Goal: Task Accomplishment & Management: Manage account settings

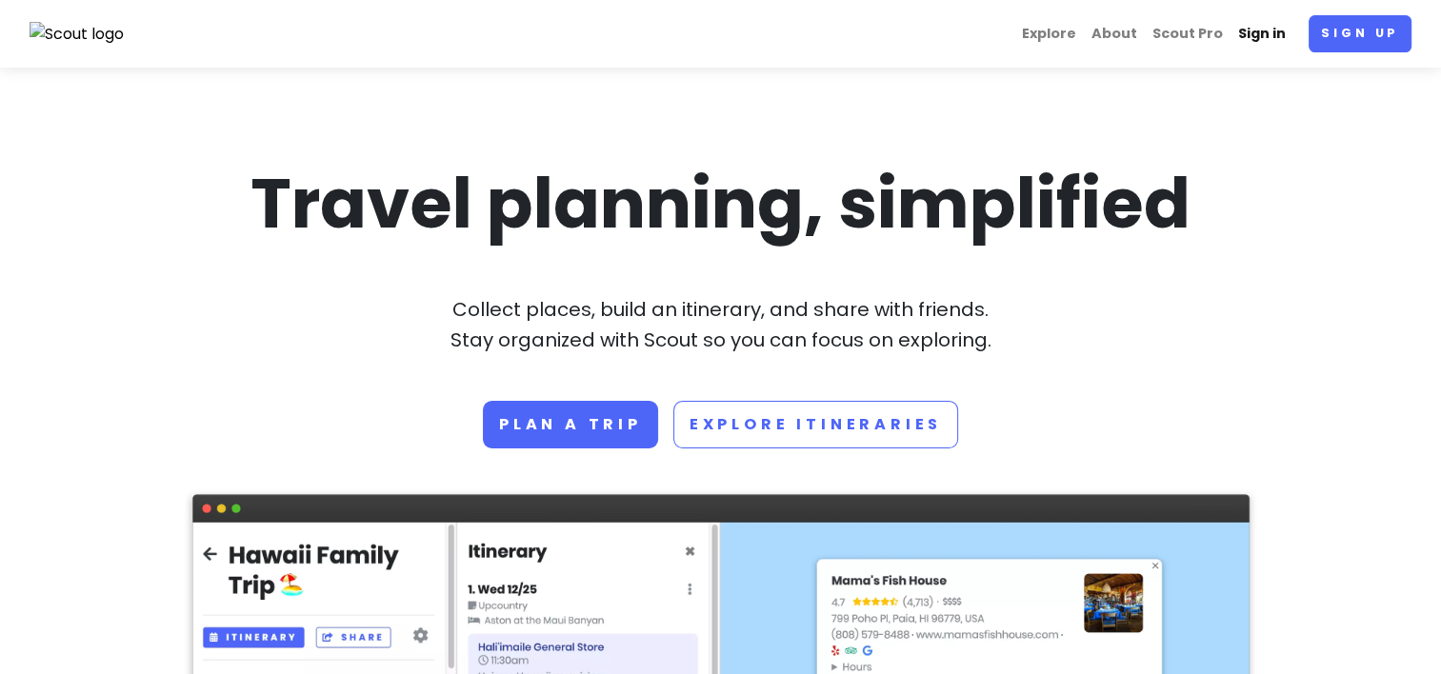
click at [1267, 34] on link "Sign in" at bounding box center [1261, 33] width 63 height 37
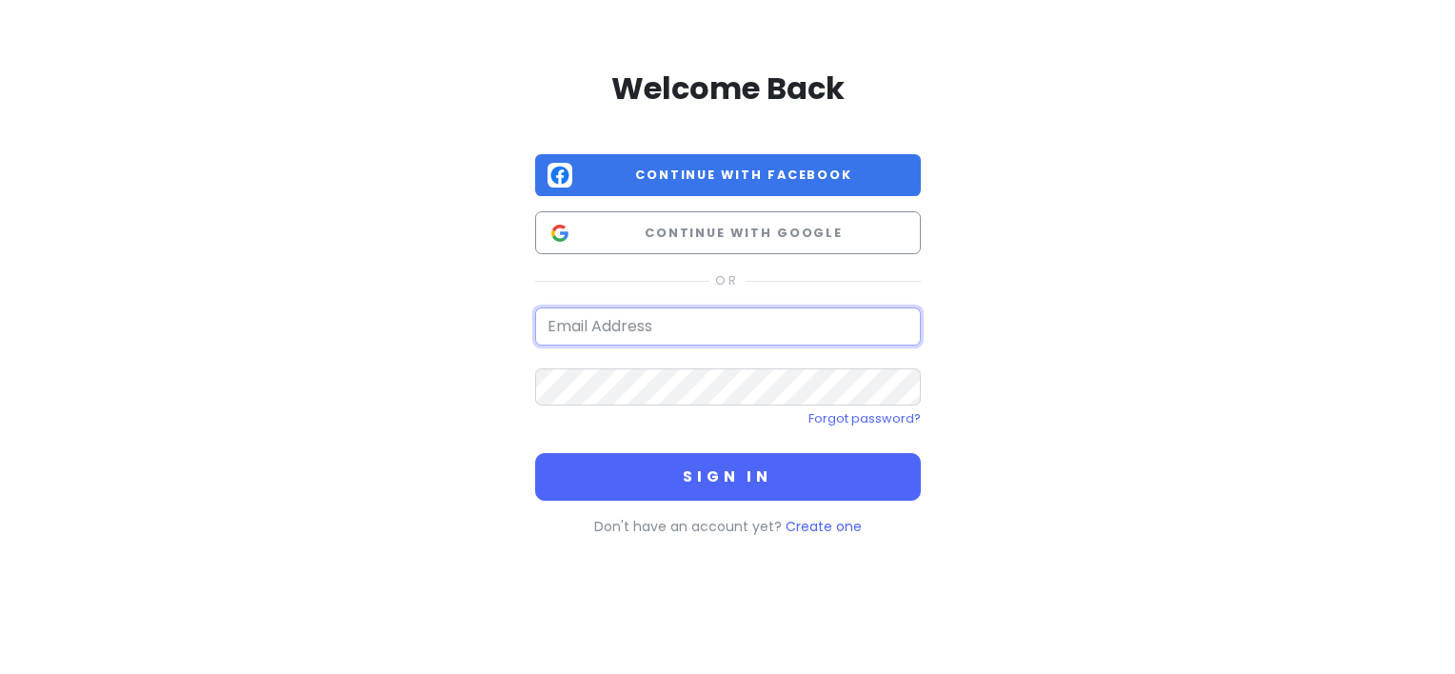
click at [613, 328] on input "email" at bounding box center [728, 327] width 386 height 38
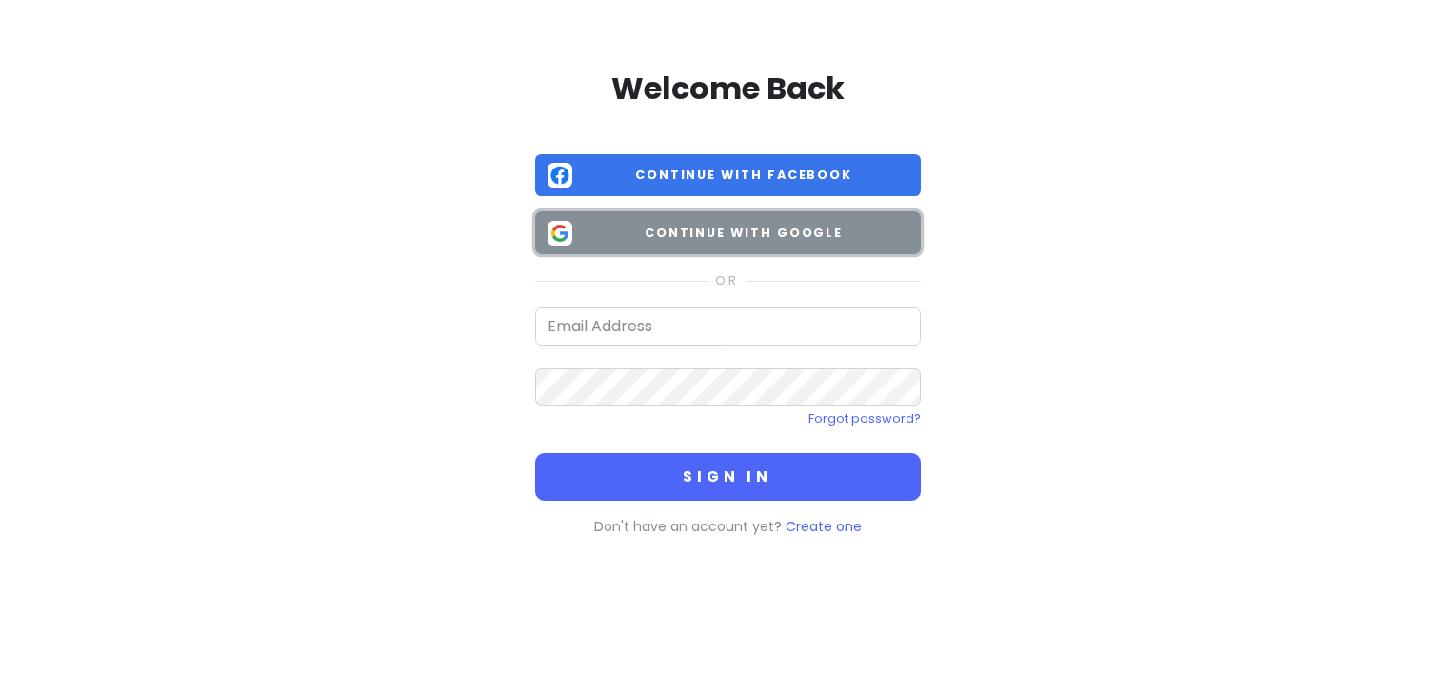
click at [694, 248] on button "Continue with Google" at bounding box center [728, 232] width 386 height 43
